Goal: Task Accomplishment & Management: Complete application form

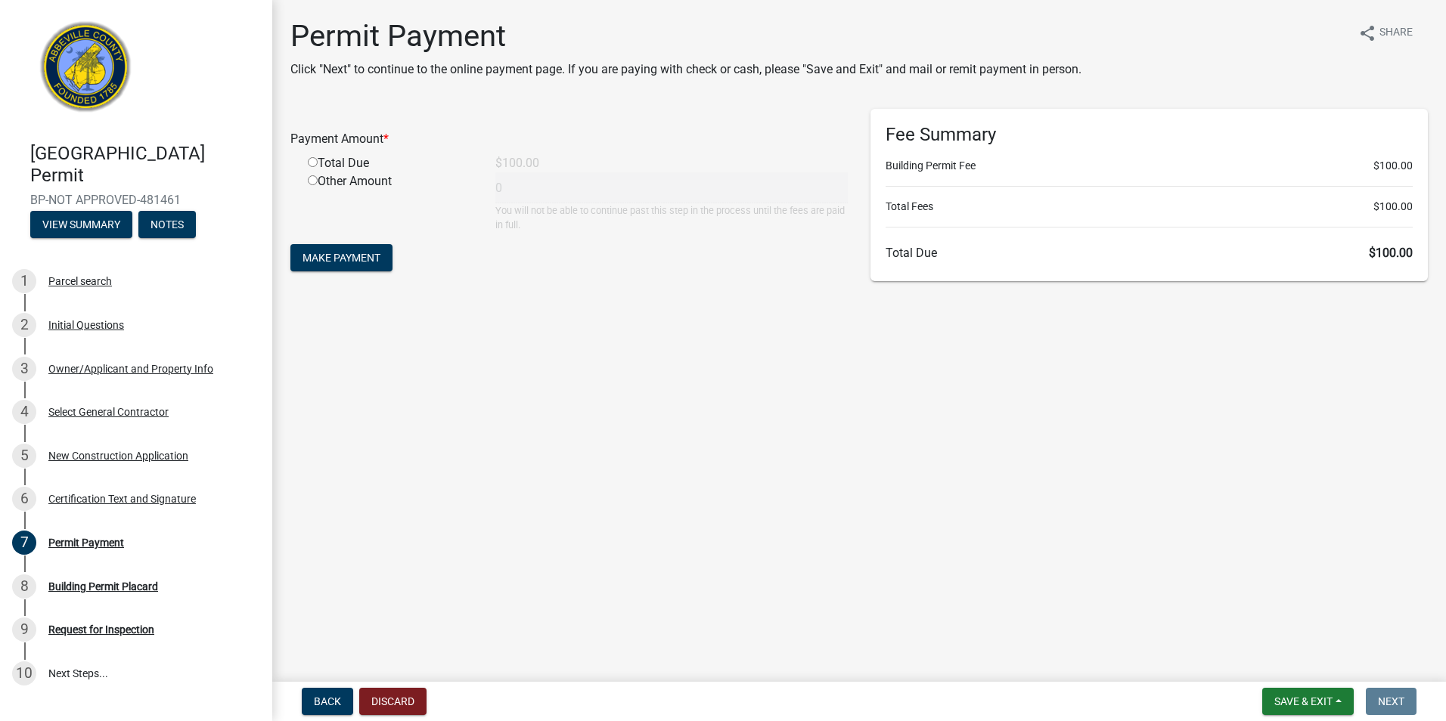
click at [310, 161] on input "radio" at bounding box center [313, 162] width 10 height 10
radio input "true"
type input "100"
click at [352, 257] on span "Make Payment" at bounding box center [341, 258] width 78 height 12
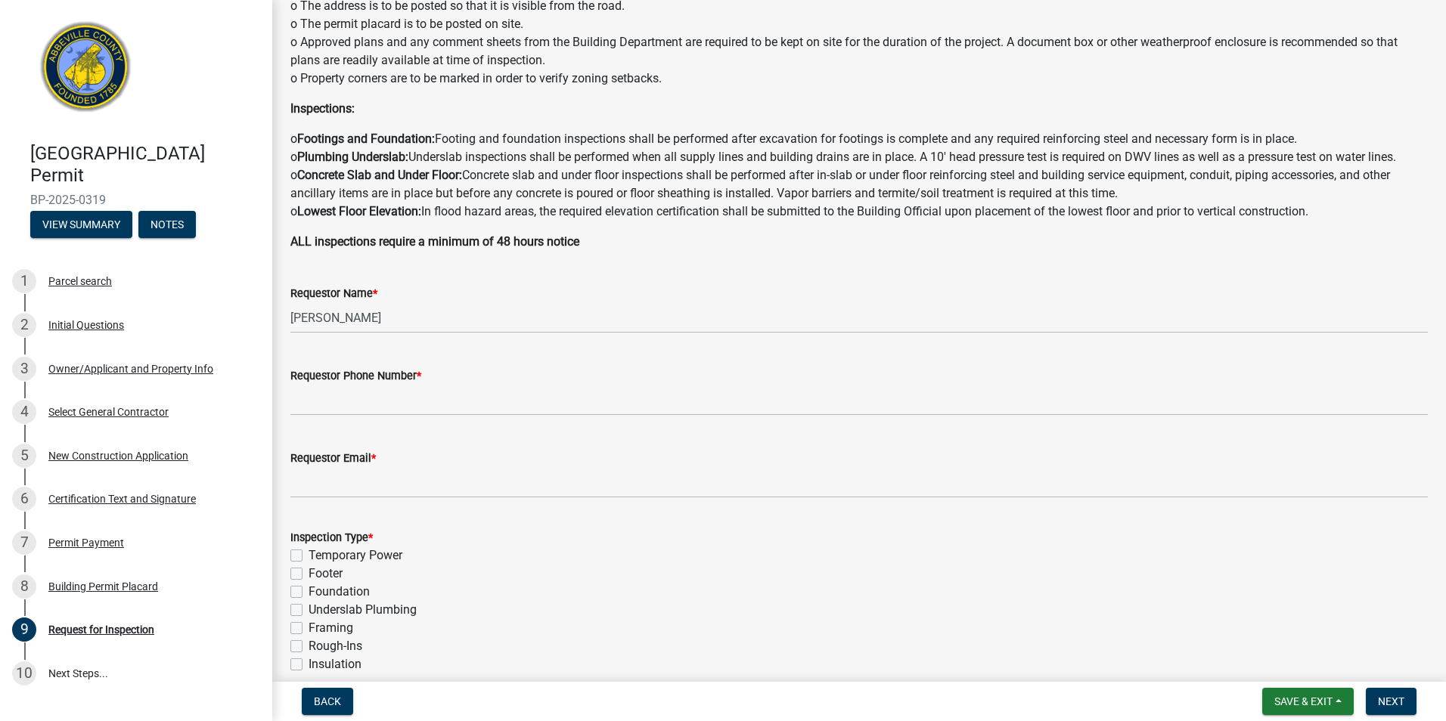
scroll to position [172, 0]
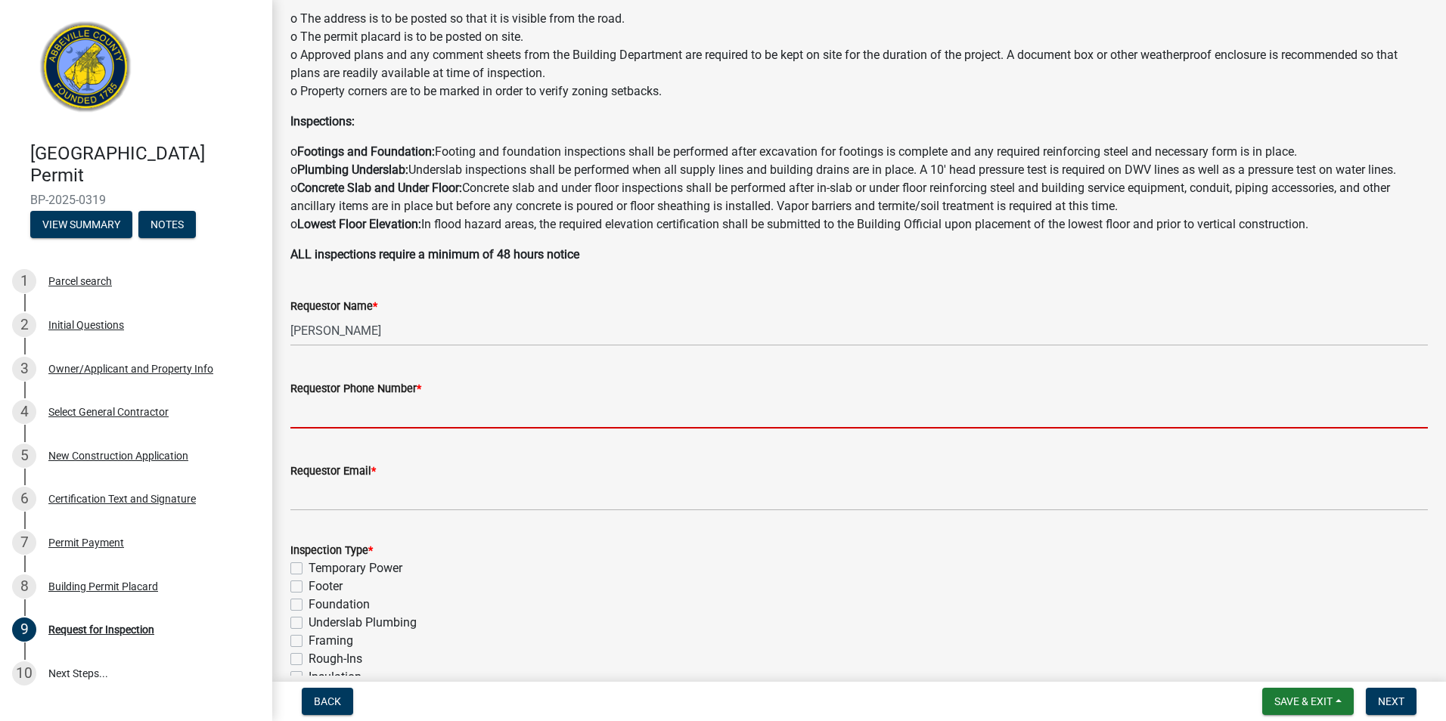
click at [482, 421] on input "Requestor Phone Number *" at bounding box center [858, 413] width 1137 height 31
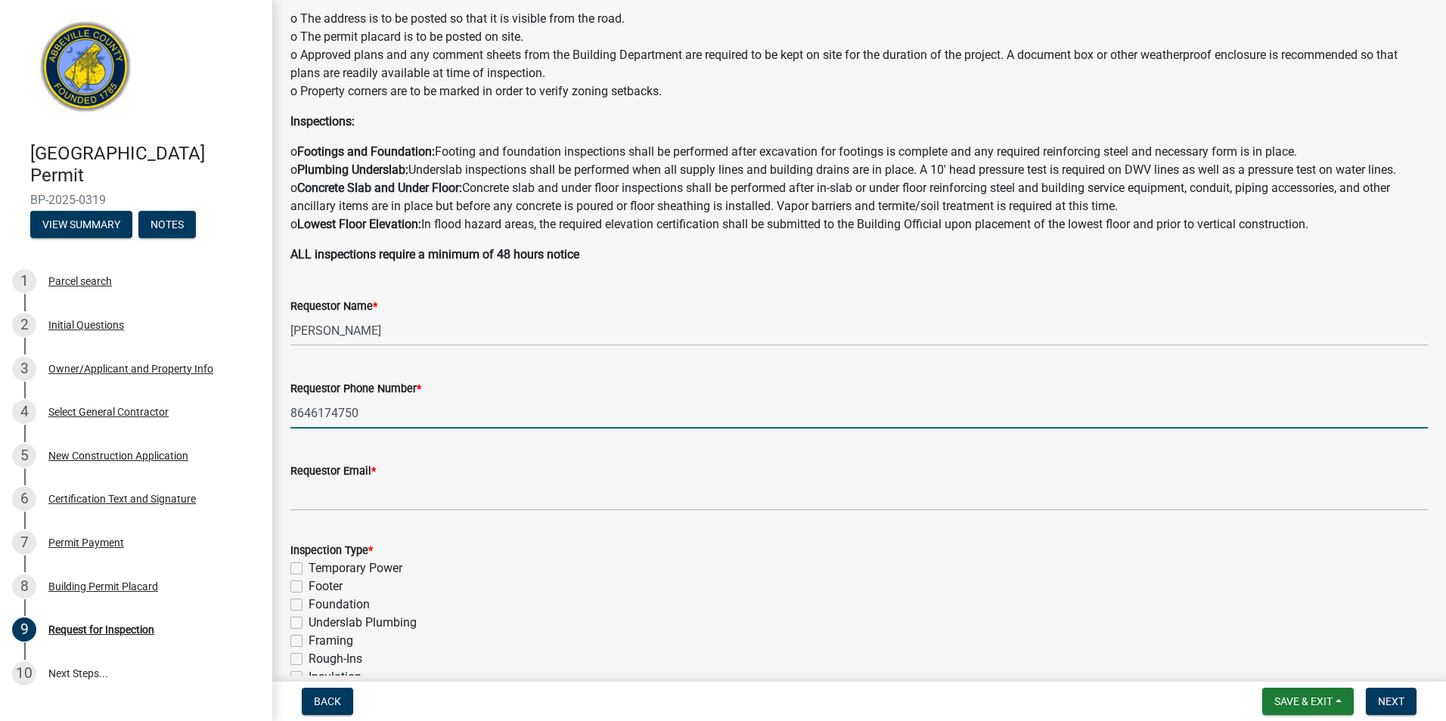
type input "8646174750"
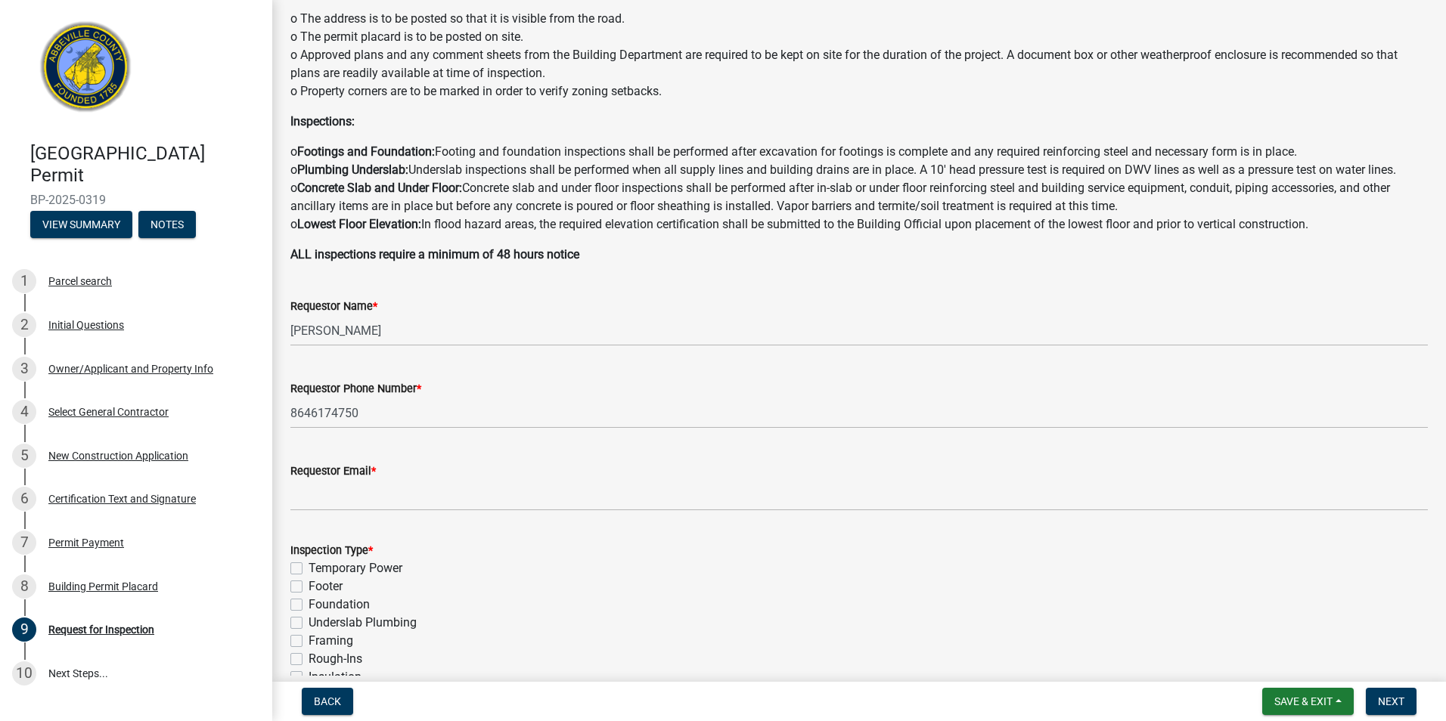
click at [636, 476] on div "Requestor Email *" at bounding box center [858, 471] width 1137 height 18
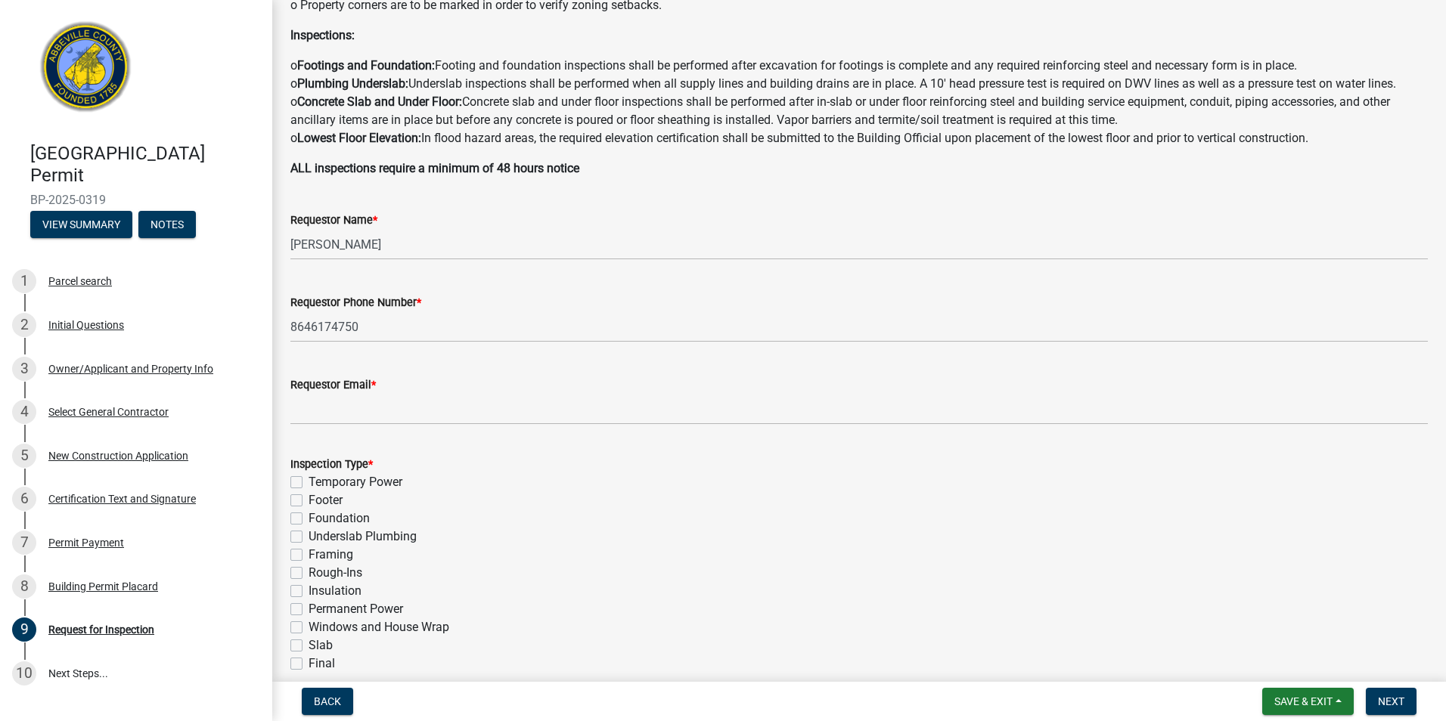
scroll to position [260, 0]
click at [309, 643] on label "Slab" at bounding box center [321, 643] width 24 height 18
click at [309, 643] on input "Slab" at bounding box center [314, 639] width 10 height 10
checkbox input "true"
checkbox input "false"
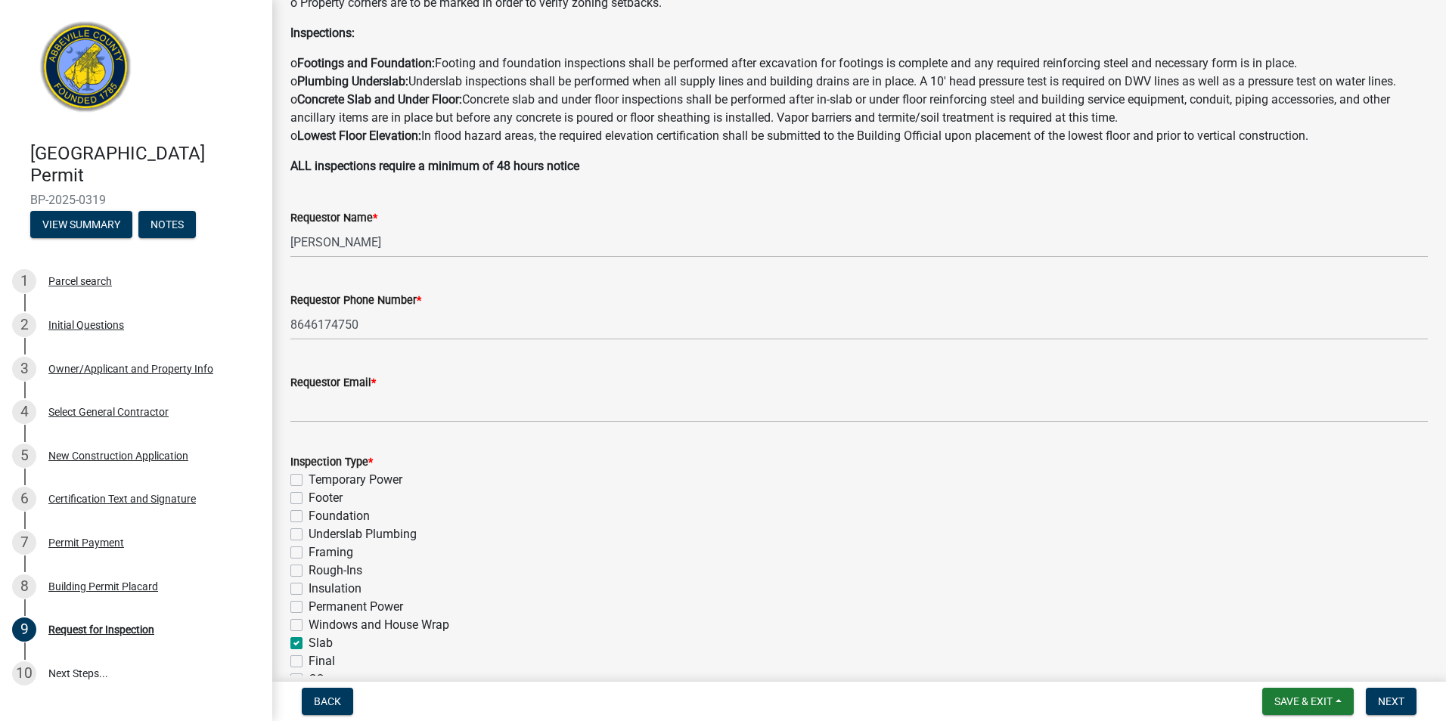
checkbox input "false"
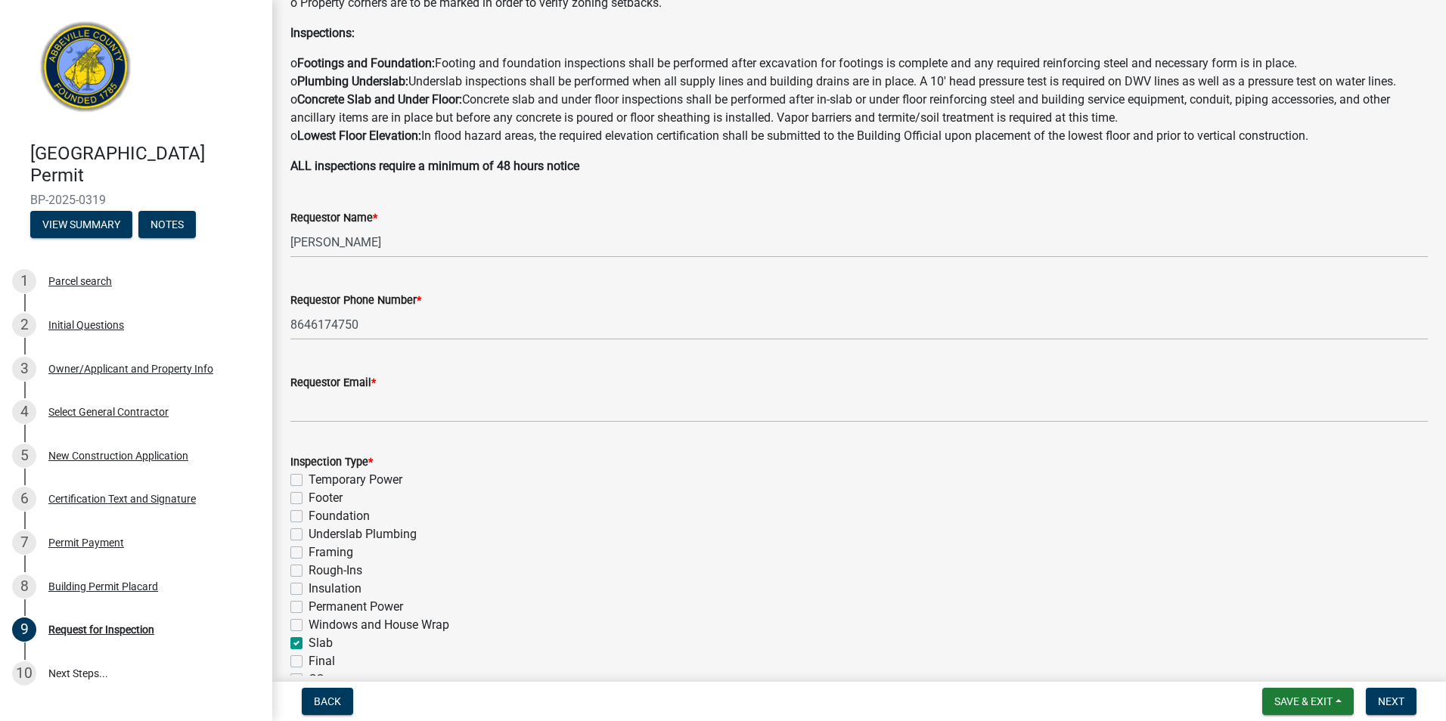
checkbox input "false"
checkbox input "true"
checkbox input "false"
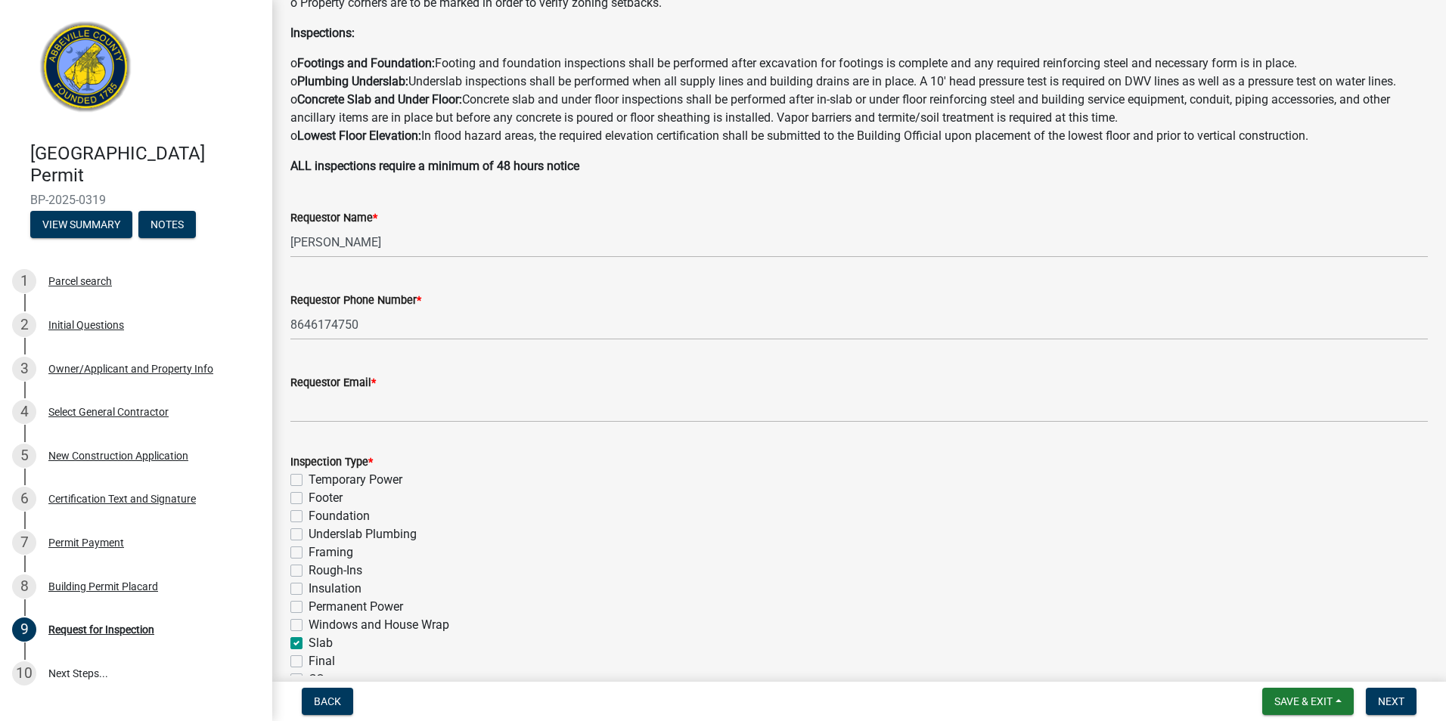
checkbox input "false"
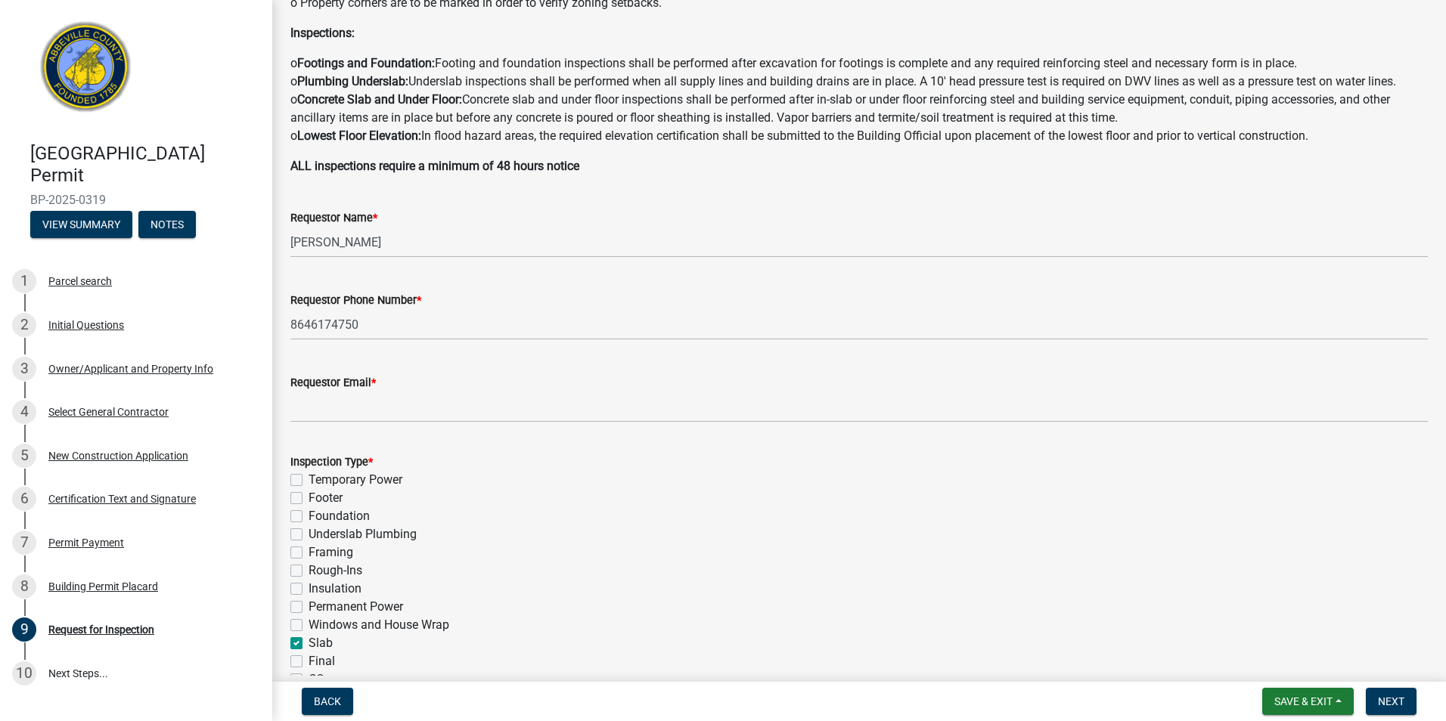
checkbox input "false"
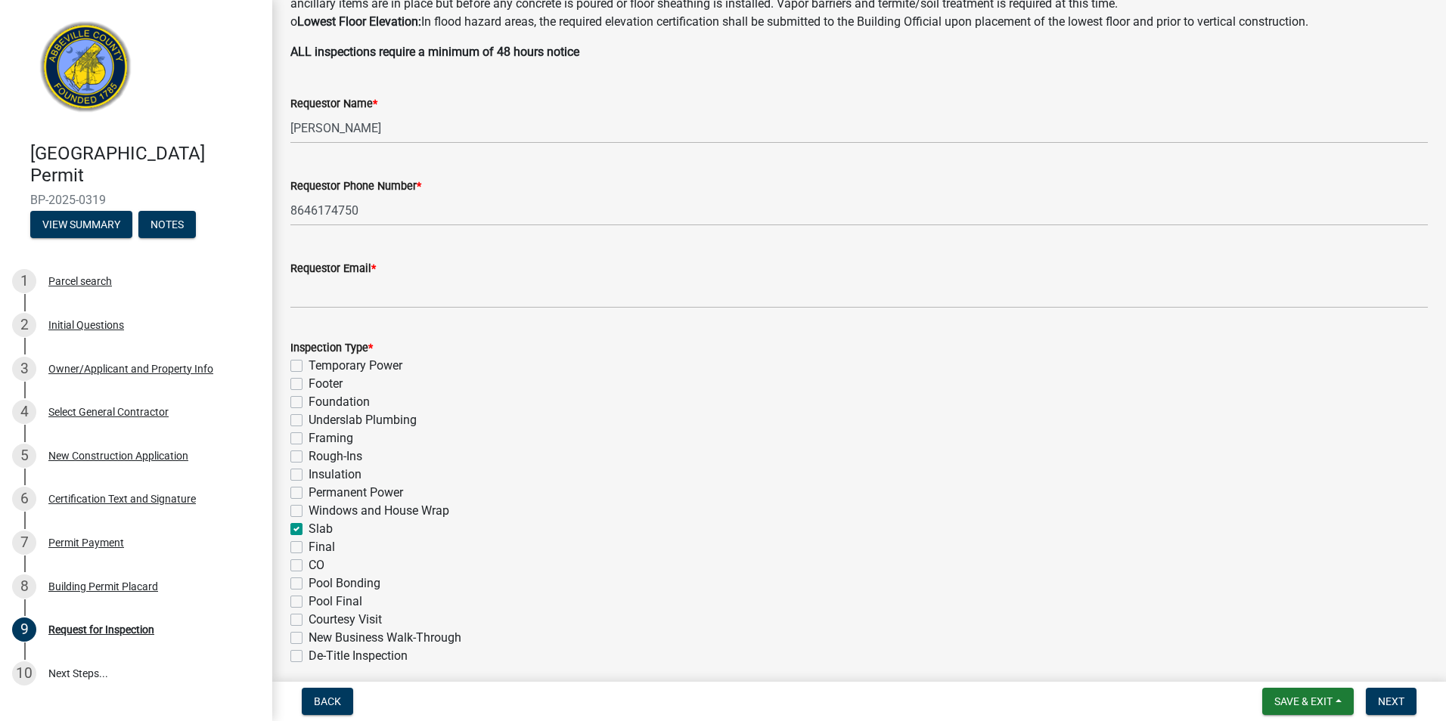
scroll to position [369, 0]
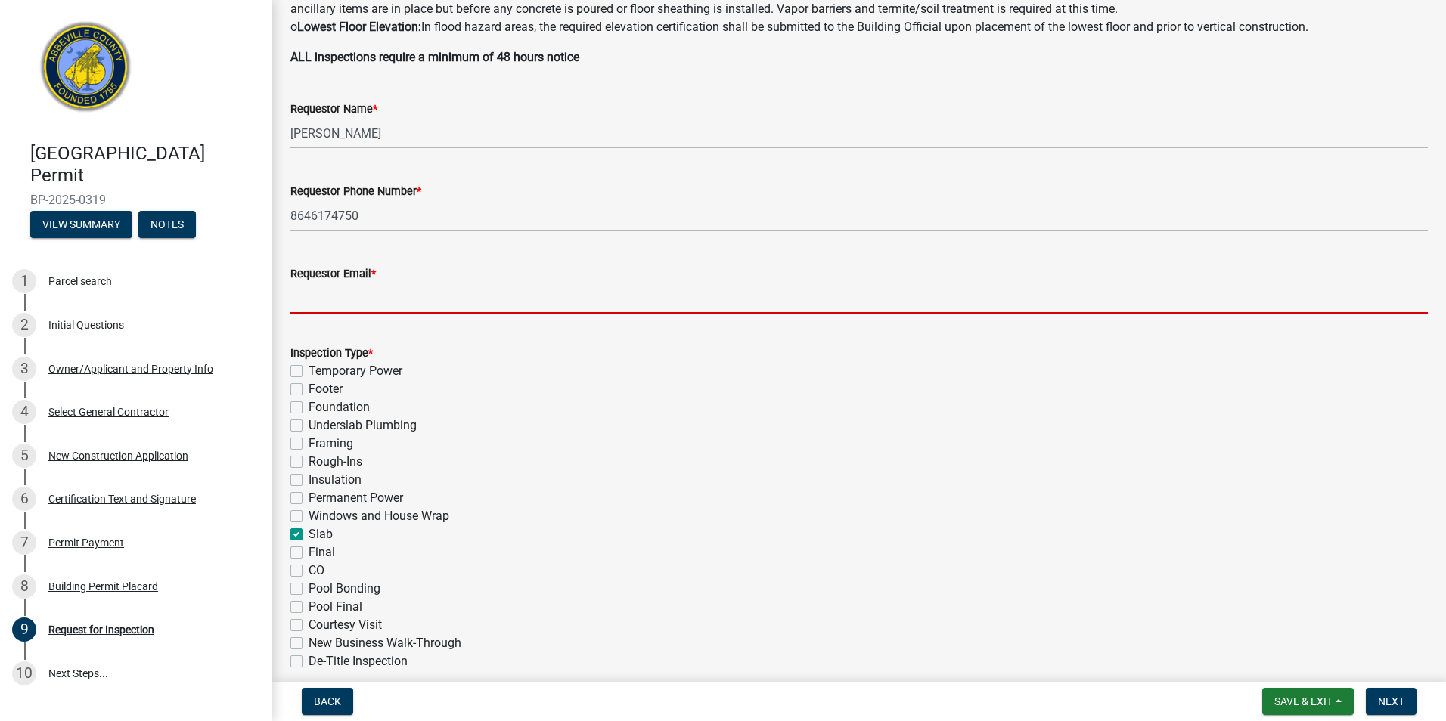
click at [352, 287] on input "Requestor Email *" at bounding box center [858, 298] width 1137 height 31
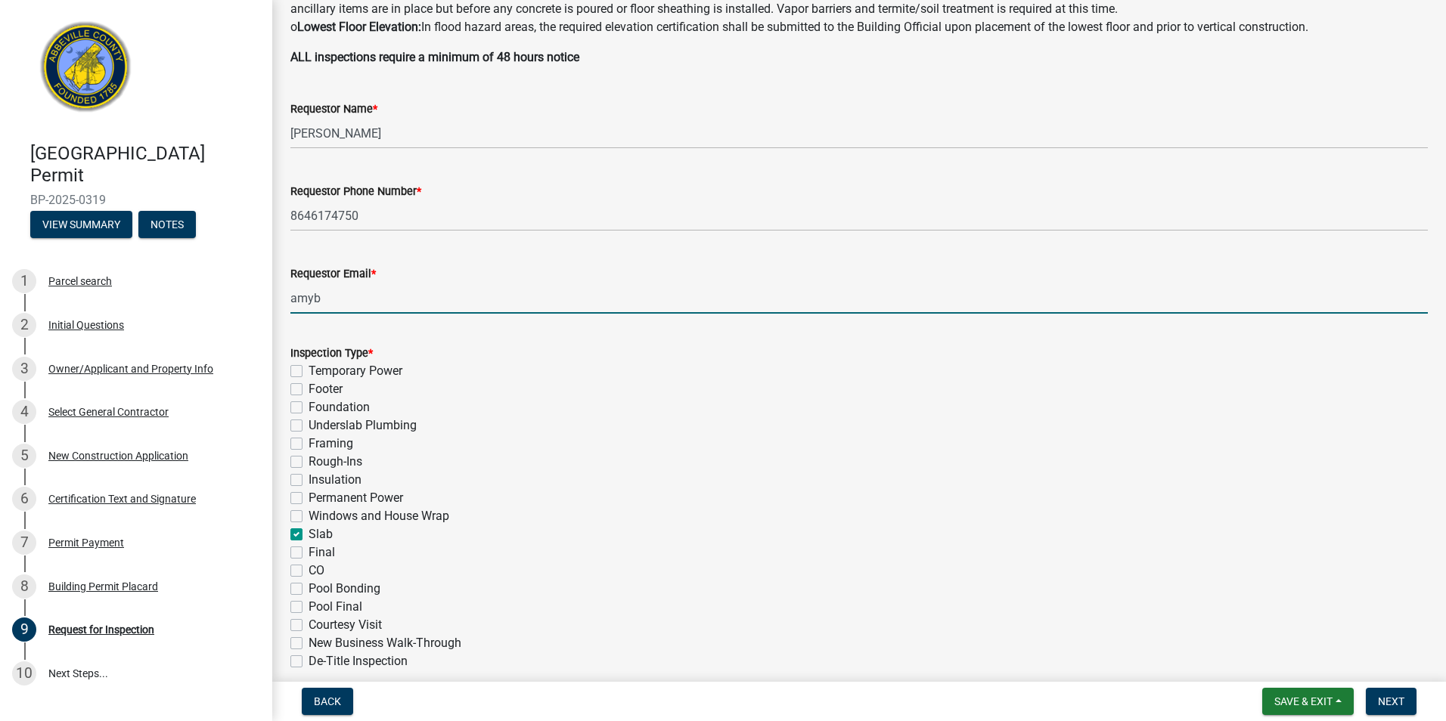
type input "[EMAIL_ADDRESS][DOMAIN_NAME]"
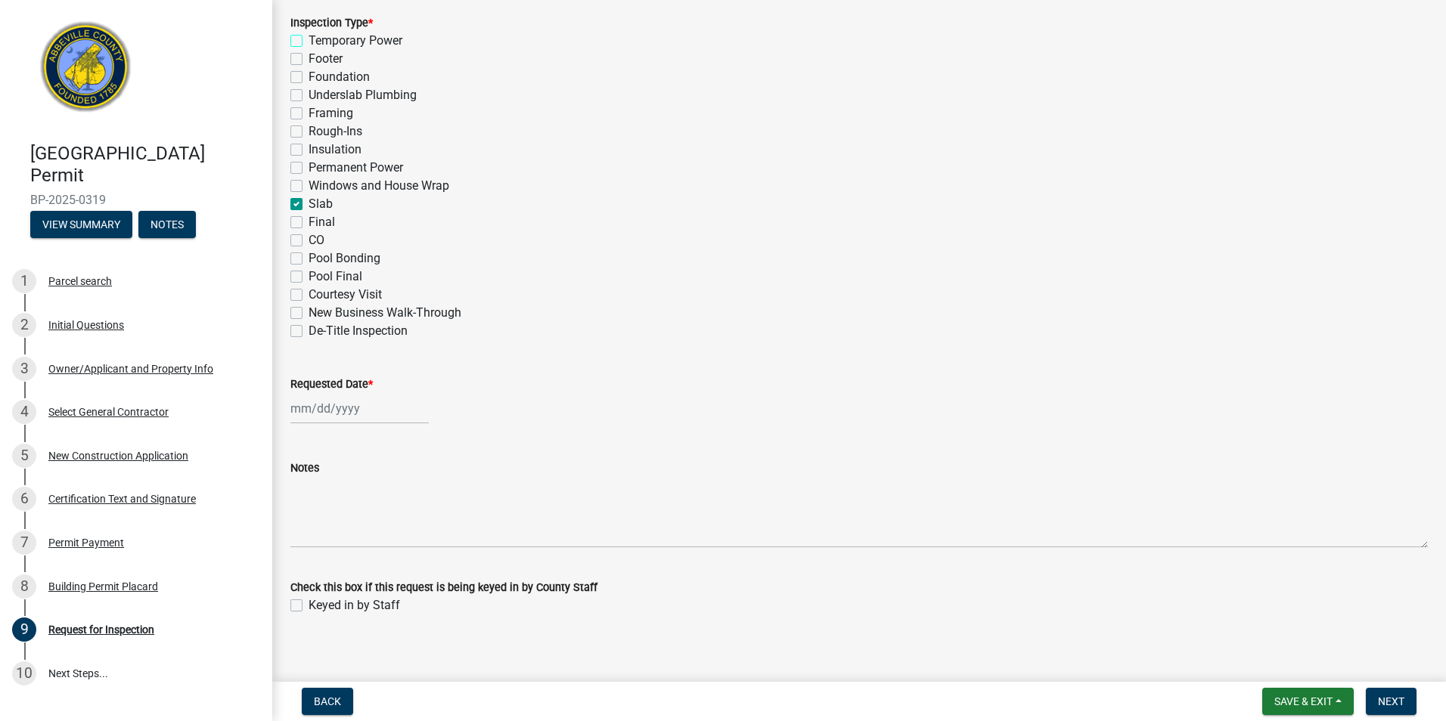
scroll to position [711, 0]
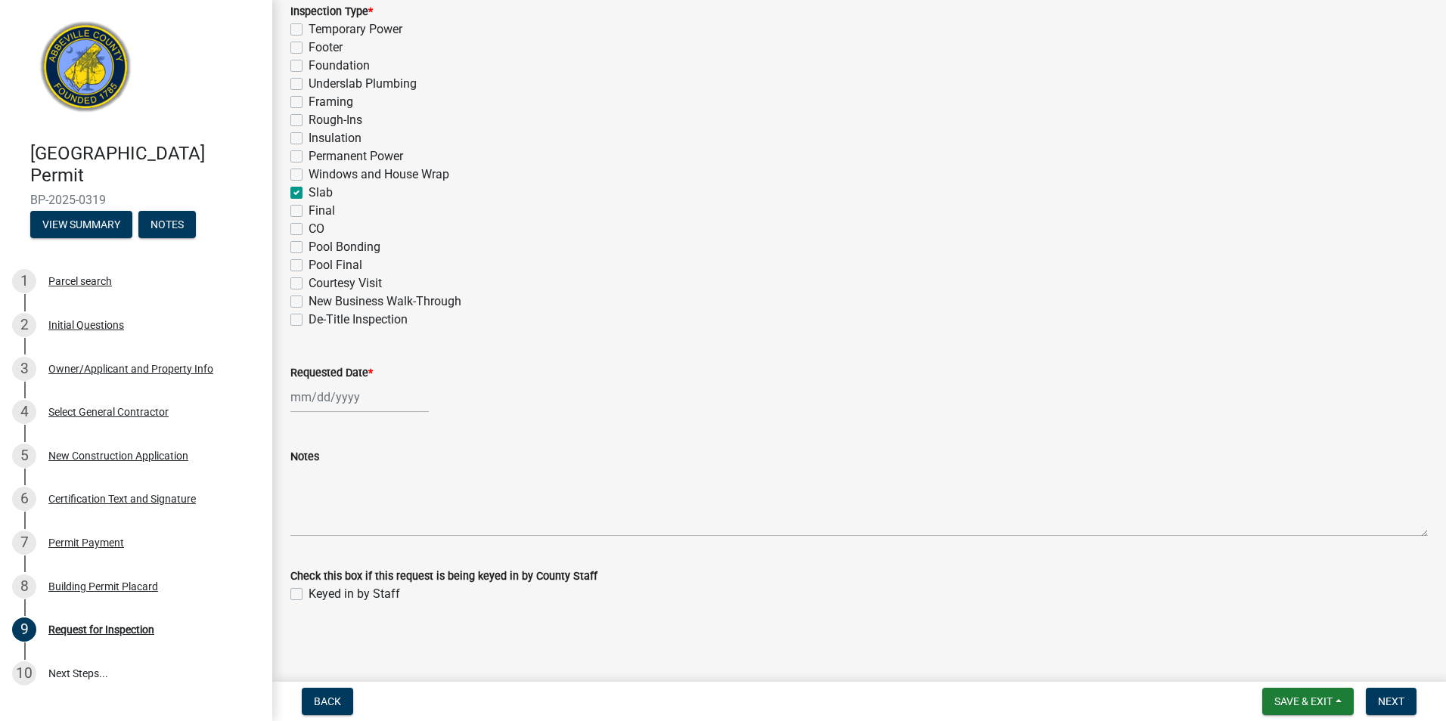
click at [324, 401] on div at bounding box center [359, 397] width 138 height 31
select select "9"
select select "2025"
click at [335, 549] on div "23" at bounding box center [330, 550] width 24 height 24
type input "[DATE]"
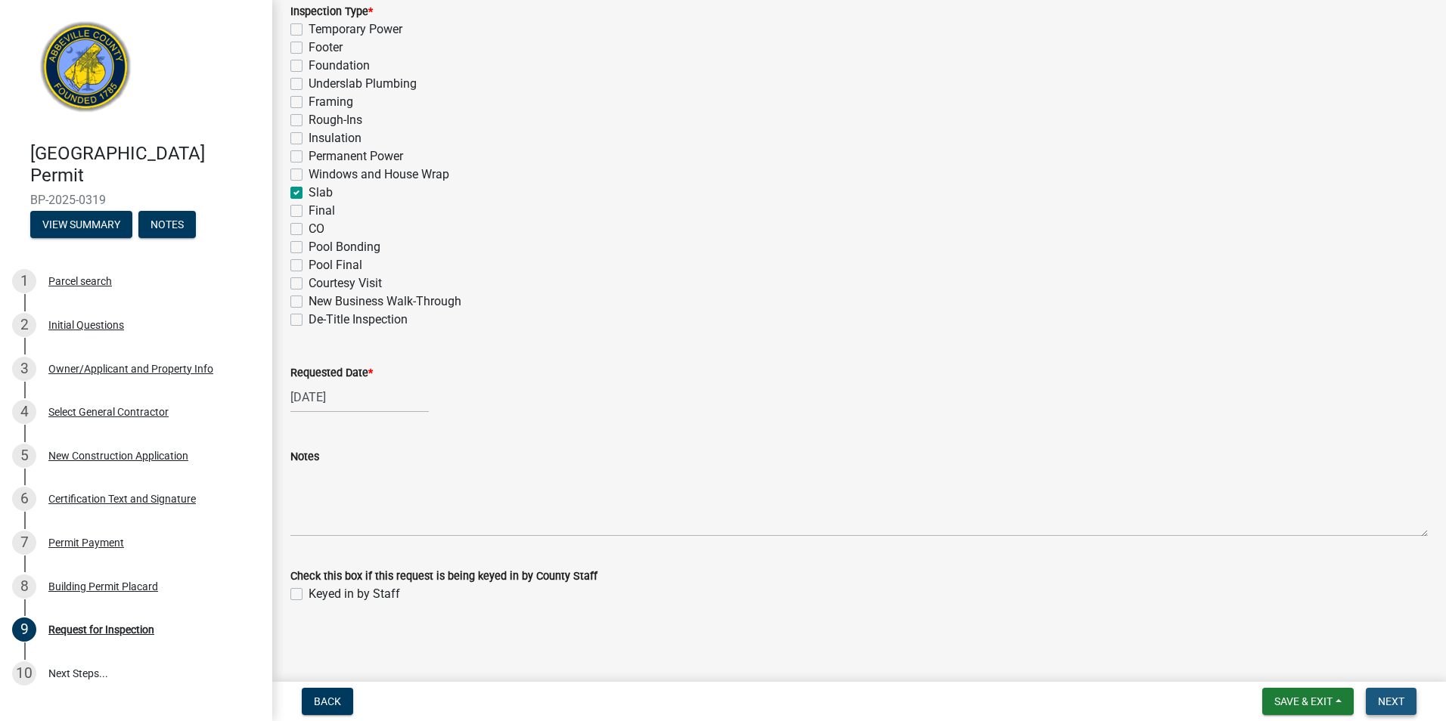
click at [1404, 697] on span "Next" at bounding box center [1391, 702] width 26 height 12
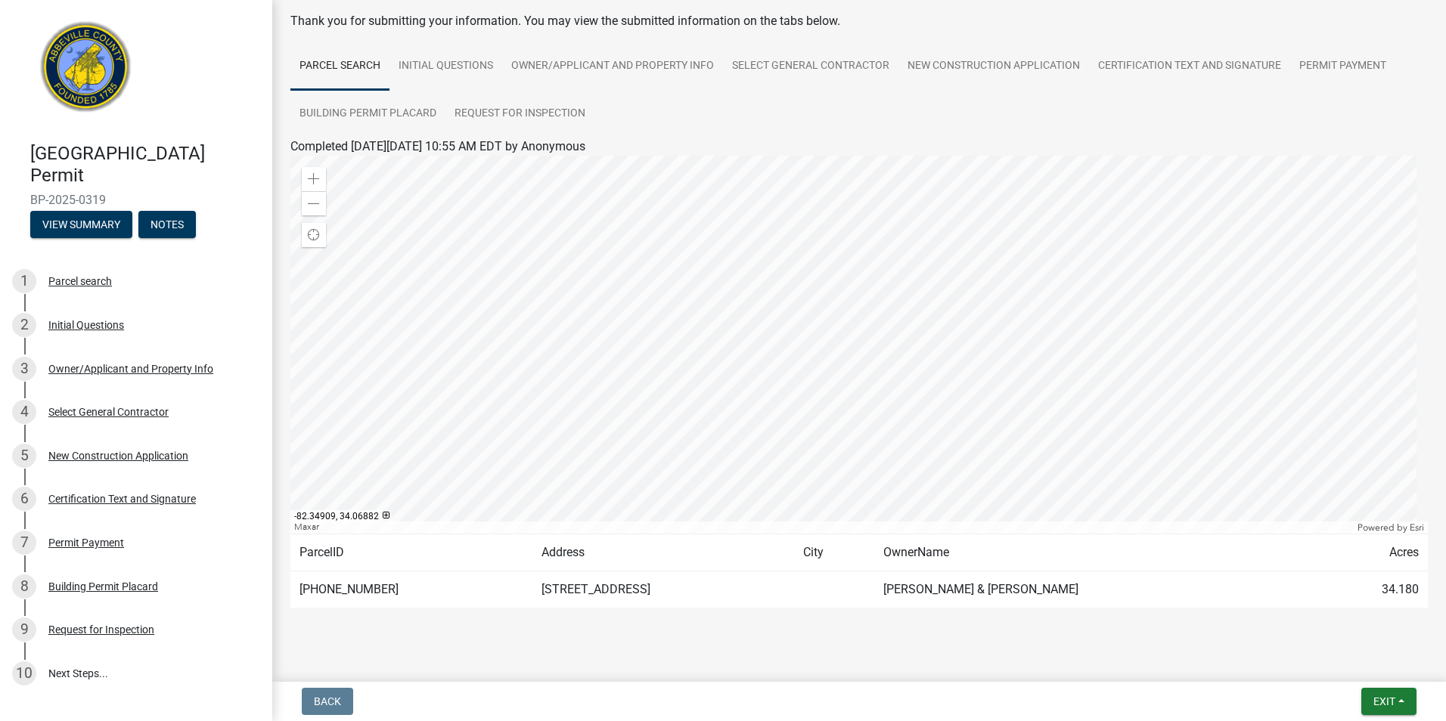
scroll to position [94, 0]
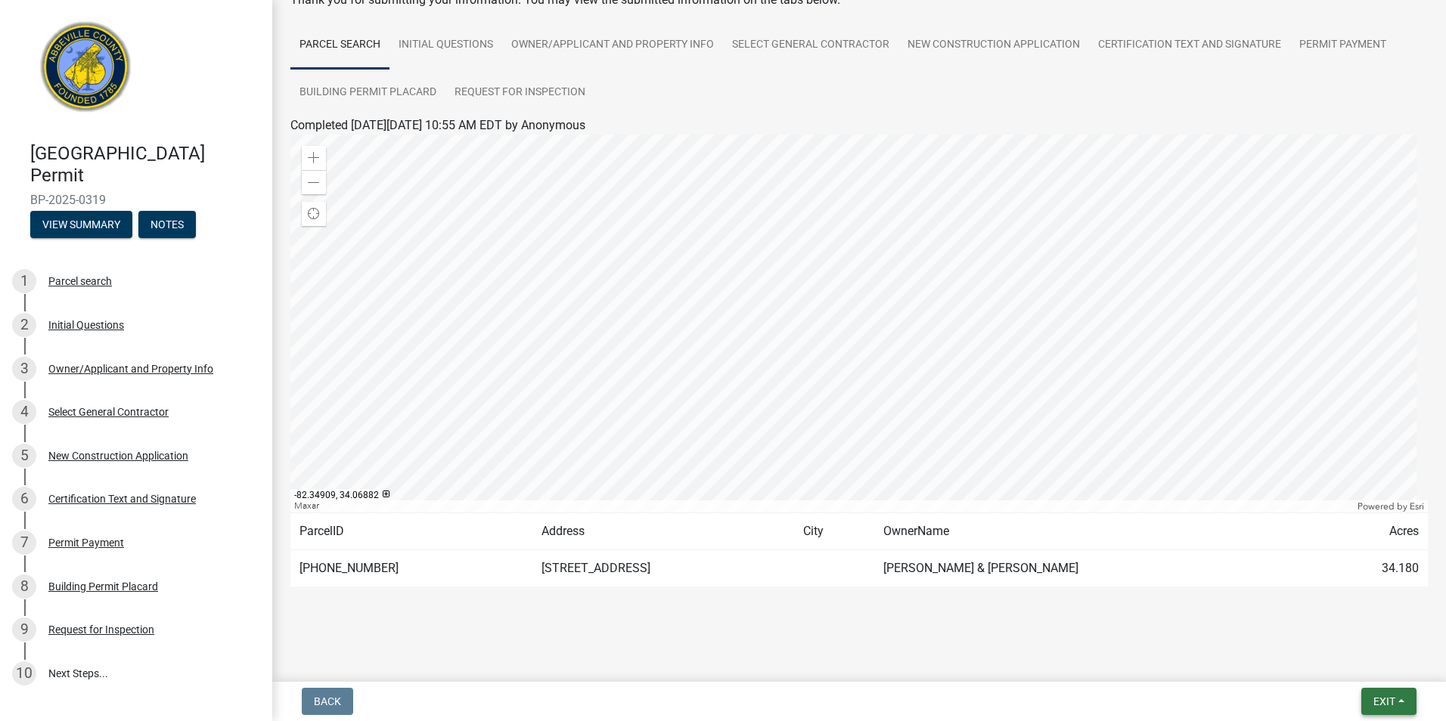
click at [1386, 696] on span "Exit" at bounding box center [1384, 702] width 22 height 12
click at [1352, 677] on button "Save & Exit" at bounding box center [1355, 662] width 121 height 36
